Goal: Task Accomplishment & Management: Manage account settings

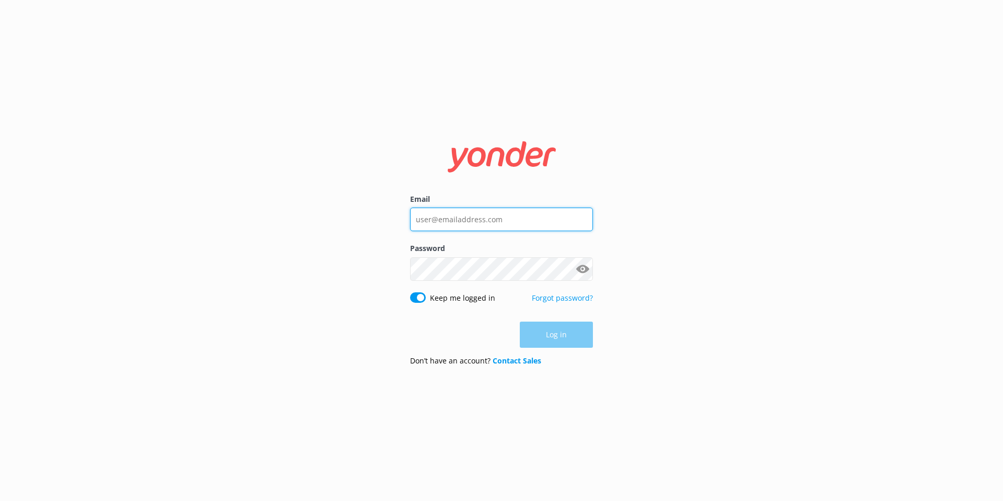
type input "[EMAIL_ADDRESS][DOMAIN_NAME]"
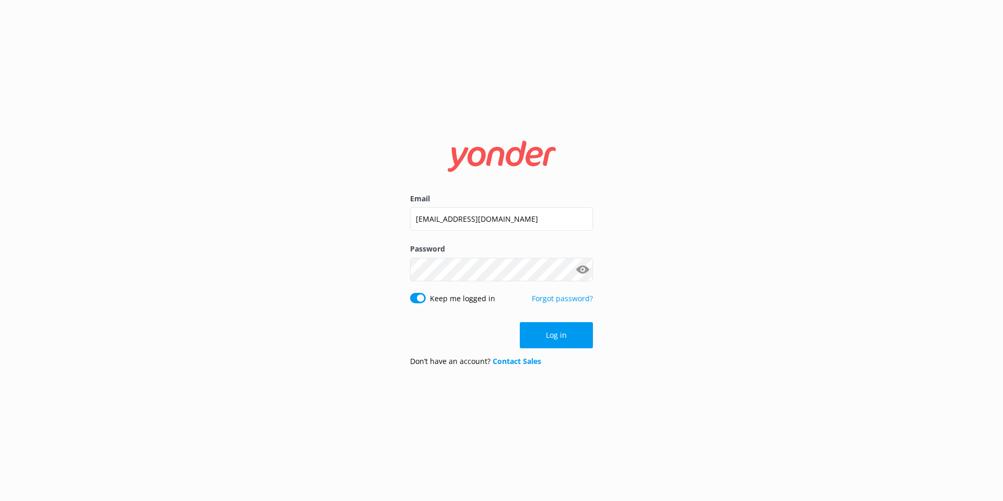
click at [571, 336] on div "Log in" at bounding box center [501, 335] width 183 height 26
click at [554, 336] on button "Log in" at bounding box center [556, 335] width 73 height 26
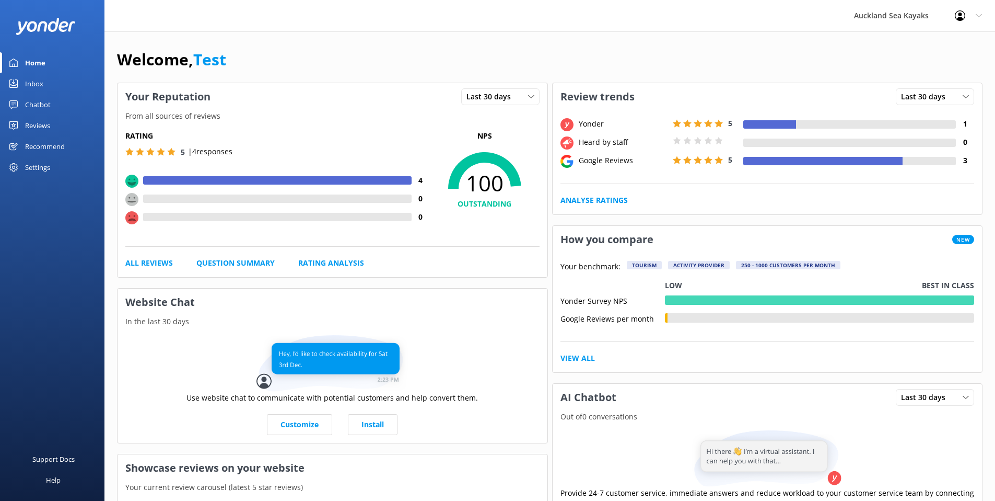
click at [964, 17] on icon at bounding box center [960, 15] width 10 height 10
click at [933, 48] on link "Profile Settings" at bounding box center [943, 44] width 104 height 26
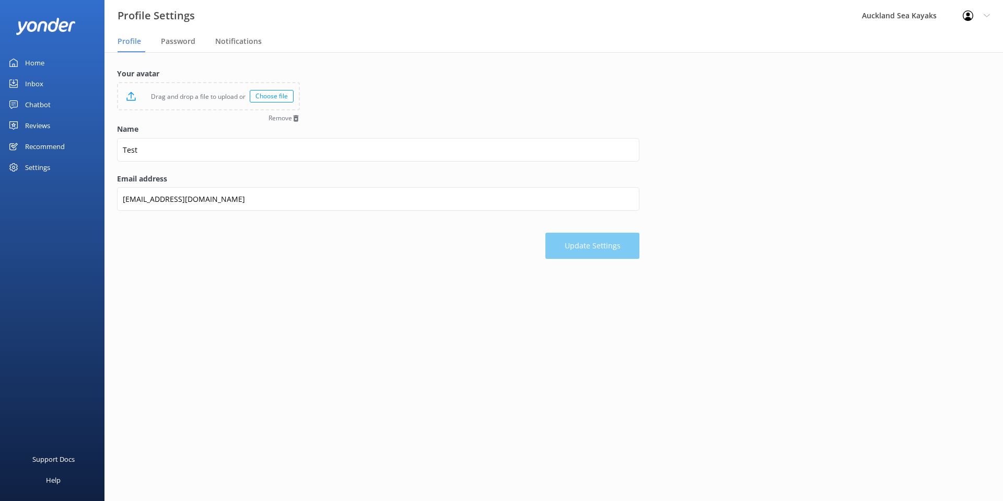
click at [971, 15] on icon at bounding box center [968, 15] width 10 height 10
click at [886, 13] on div "Auckland Sea Kayaks" at bounding box center [899, 15] width 101 height 31
